Goal: Task Accomplishment & Management: Manage account settings

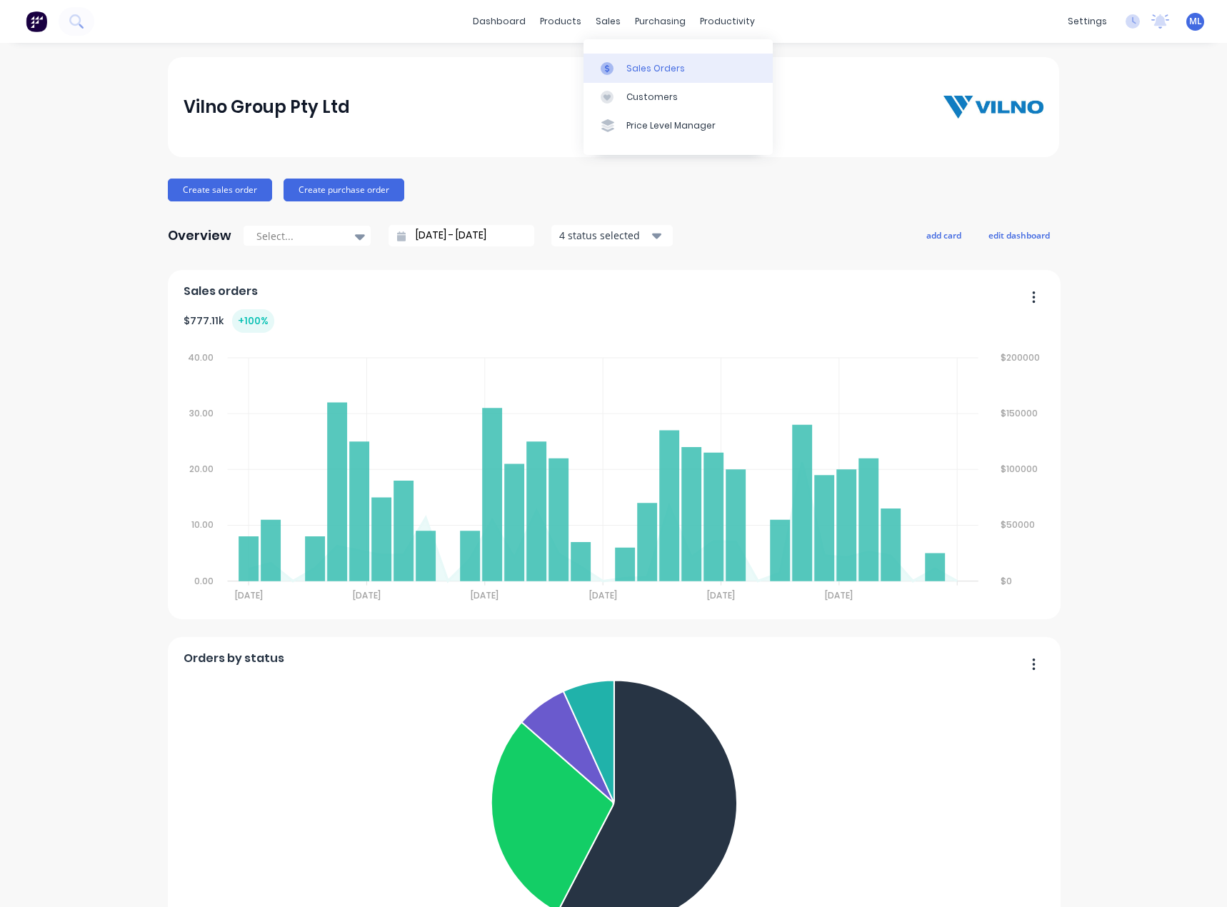
click at [616, 69] on div at bounding box center [611, 68] width 21 height 13
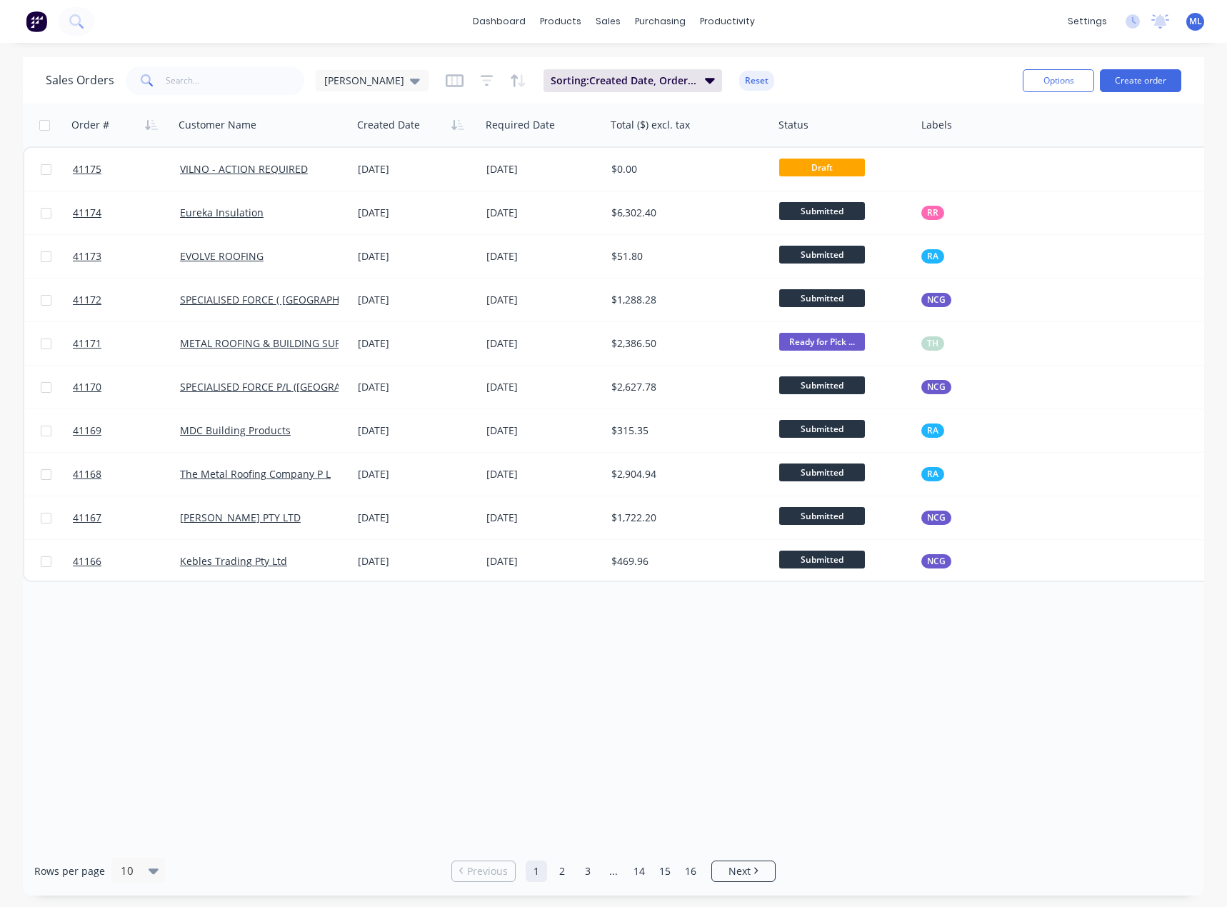
click at [332, 746] on div "Order # Customer Name Created Date Required Date Total ($) excl. tax Status Lab…" at bounding box center [614, 475] width 1182 height 743
